Goal: Transaction & Acquisition: Download file/media

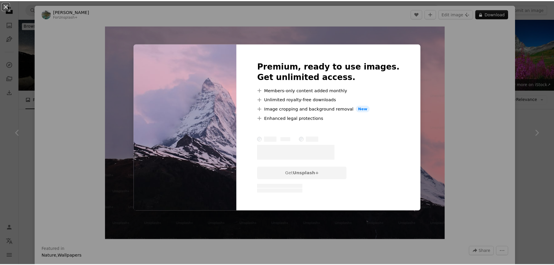
scroll to position [183, 0]
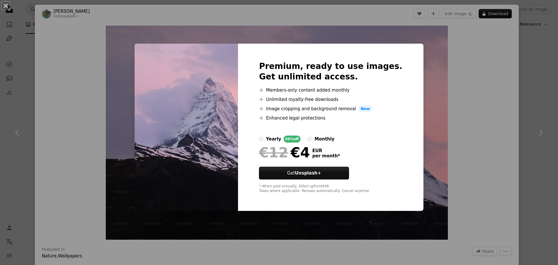
click at [449, 84] on div "An X shape Premium, ready to use images. Get unlimited access. A plus sign Memb…" at bounding box center [279, 132] width 558 height 265
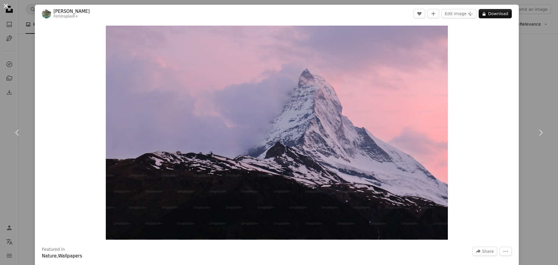
click at [7, 4] on button "An X shape" at bounding box center [5, 5] width 7 height 7
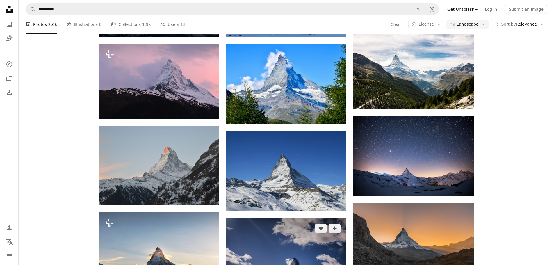
scroll to position [284, 0]
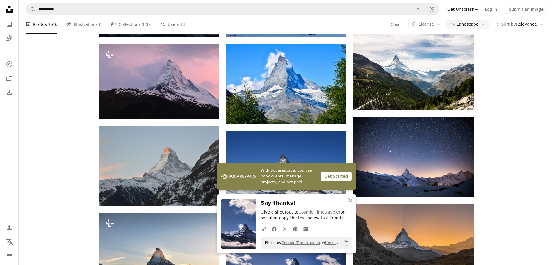
click at [505, 147] on div "Plus sign for Unsplash+ A heart A plus sign [PERSON_NAME] For Unsplash+ A lock …" at bounding box center [286, 251] width 535 height 762
click at [349, 203] on icon "An X shape" at bounding box center [350, 200] width 7 height 7
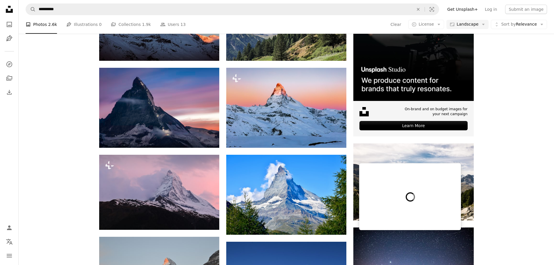
scroll to position [173, 0]
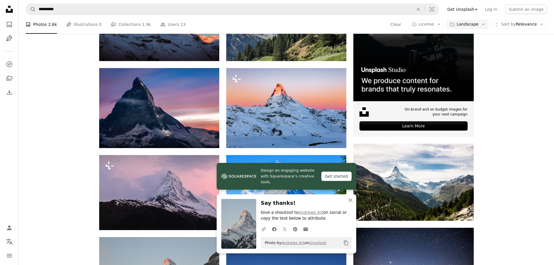
click at [346, 201] on button "An X shape Close" at bounding box center [351, 200] width 12 height 12
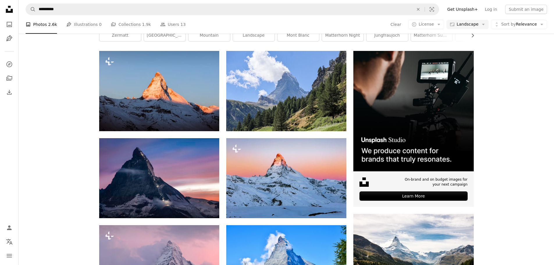
scroll to position [103, 0]
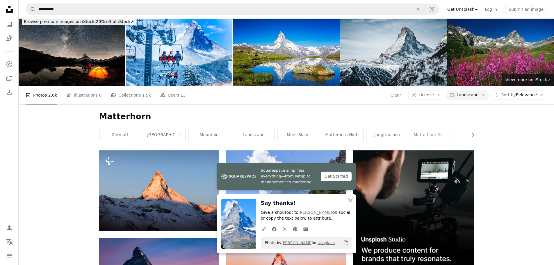
scroll to position [0, 0]
